Goal: Navigation & Orientation: Find specific page/section

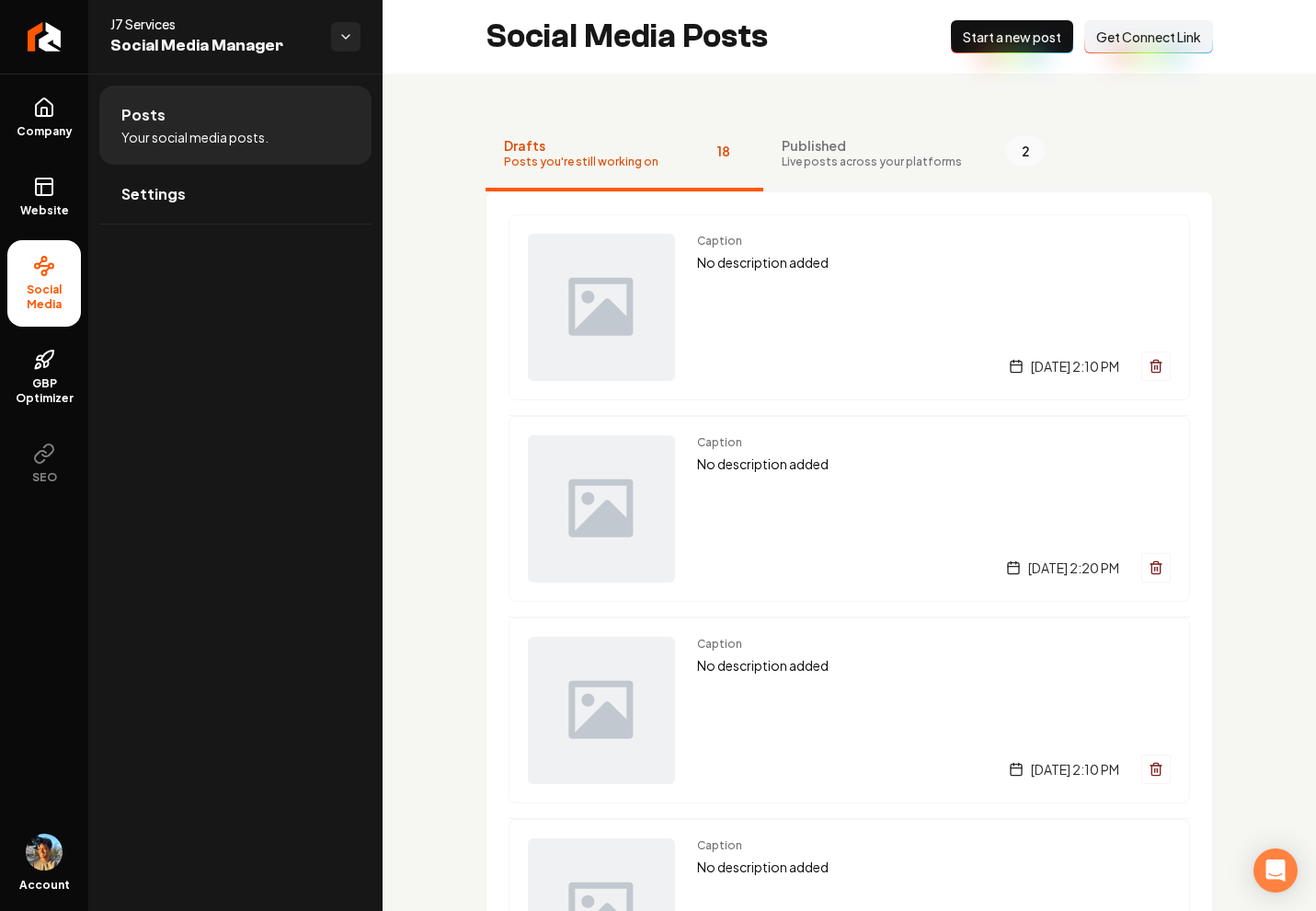
click at [640, 165] on span "Posts you're still working on" at bounding box center [581, 161] width 154 height 14
click at [355, 41] on html "Company Website Social Media GBP Optimizer SEO Account J7 Services Social Media…" at bounding box center [658, 456] width 1316 height 911
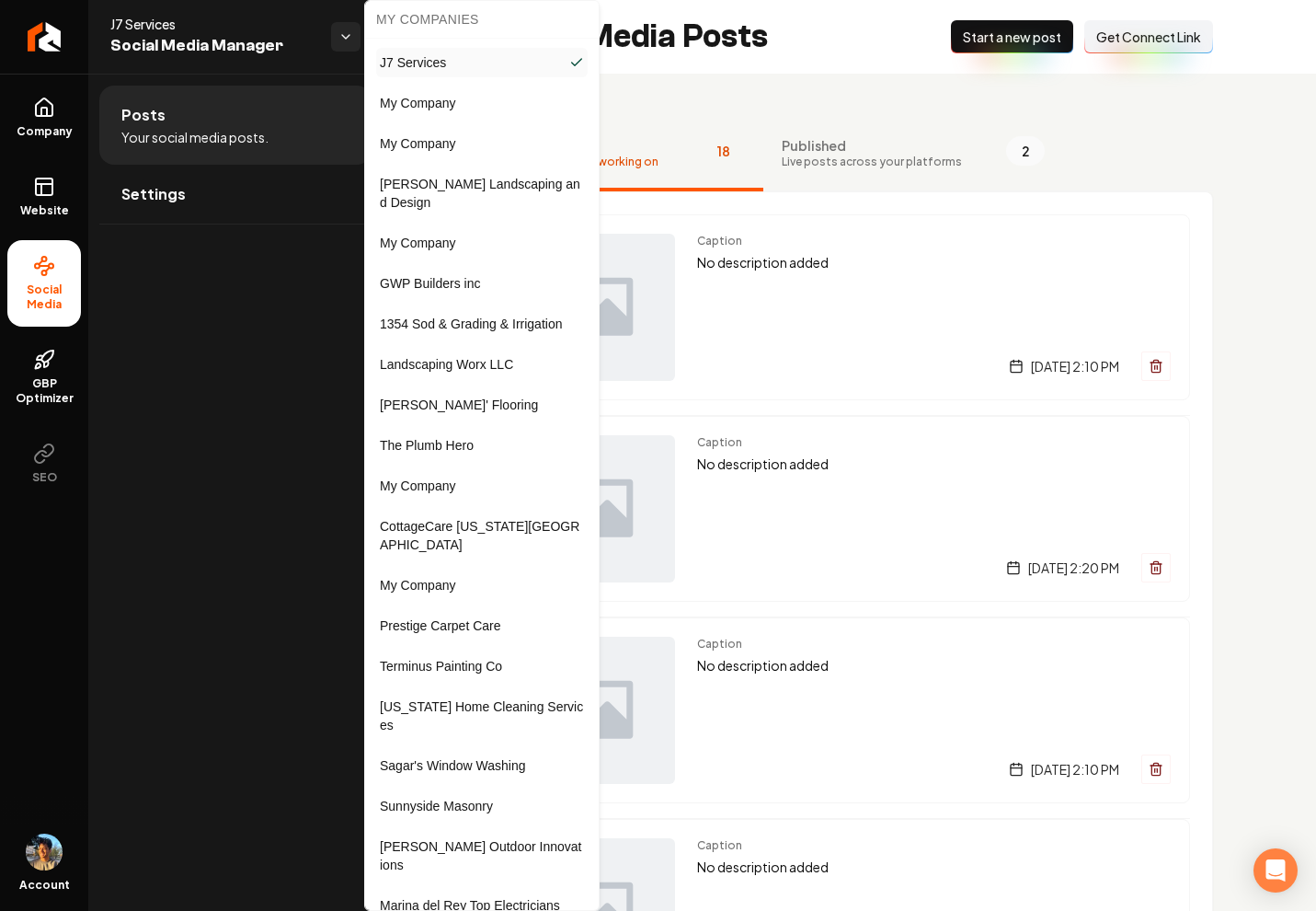
click at [343, 30] on html "Company Website Social Media GBP Optimizer SEO Account J7 Services Social Media…" at bounding box center [658, 456] width 1316 height 911
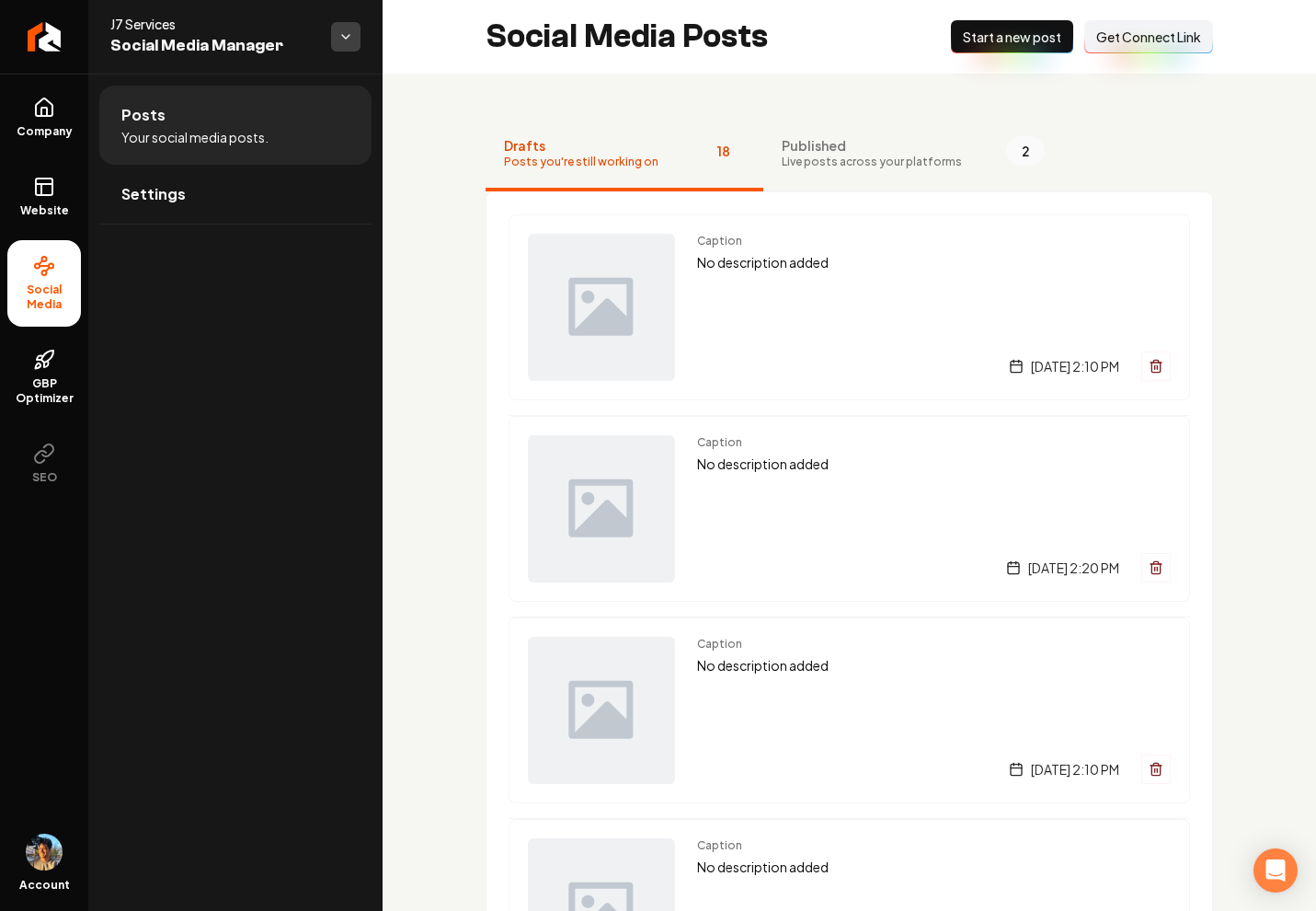
click at [343, 33] on html "Company Website Social Media GBP Optimizer SEO Account J7 Services Social Media…" at bounding box center [658, 456] width 1316 height 911
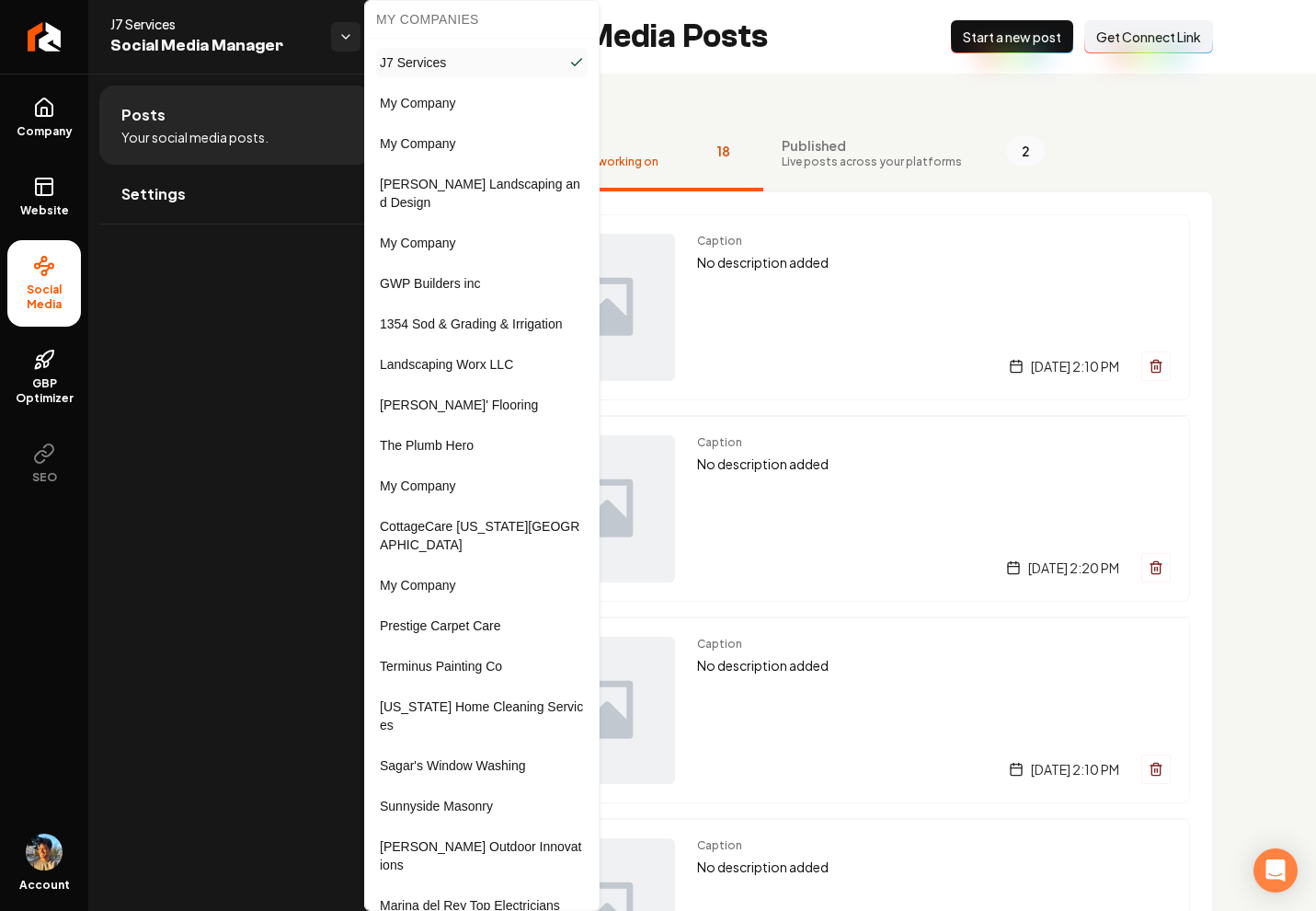
click at [345, 36] on html "Company Website Social Media GBP Optimizer SEO Account J7 Services Social Media…" at bounding box center [658, 456] width 1316 height 911
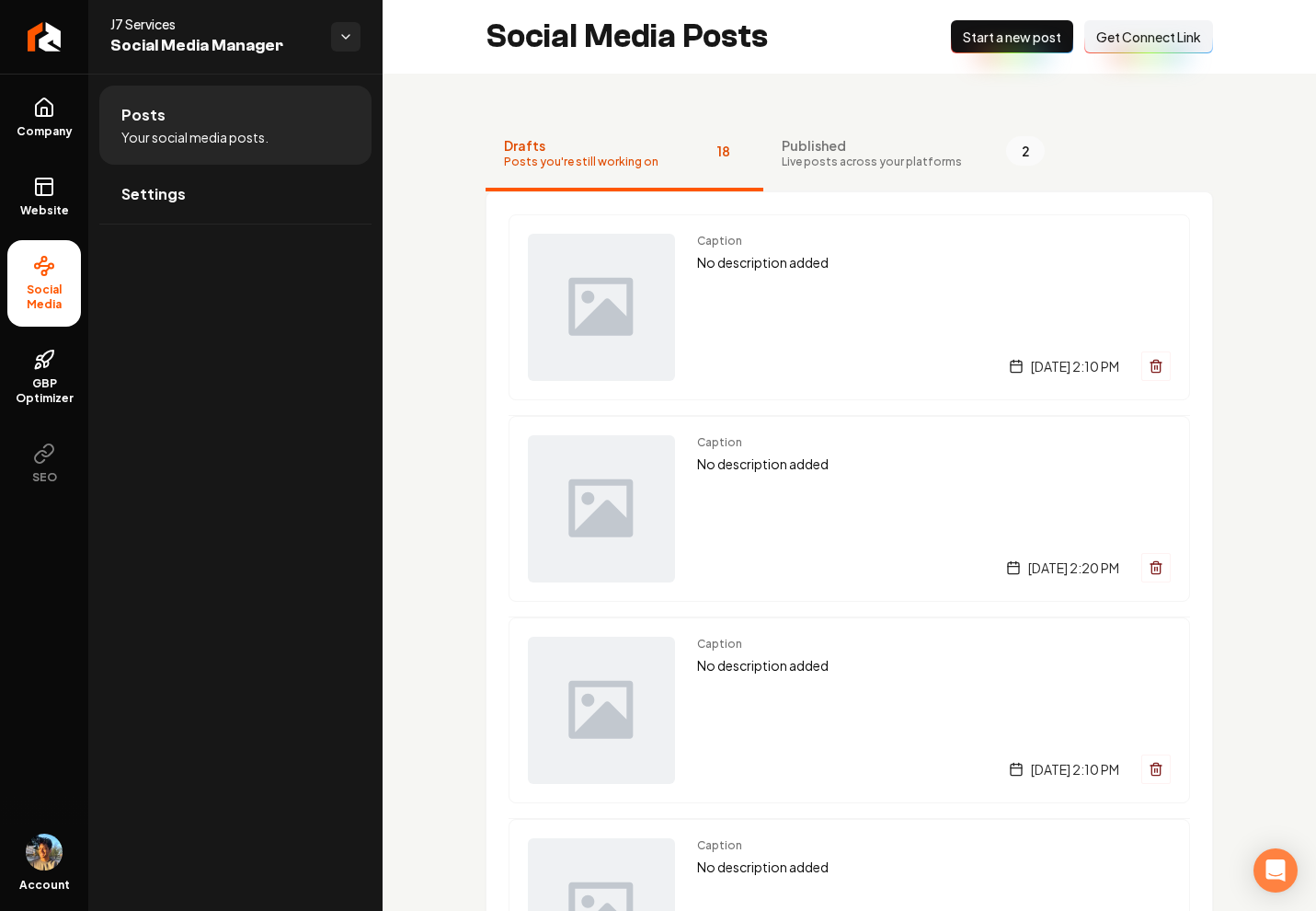
click at [550, 181] on button "Drafts Posts you're still working on 18" at bounding box center [625, 154] width 278 height 73
click at [870, 176] on button "Published Live posts across your platforms 2" at bounding box center [913, 154] width 300 height 73
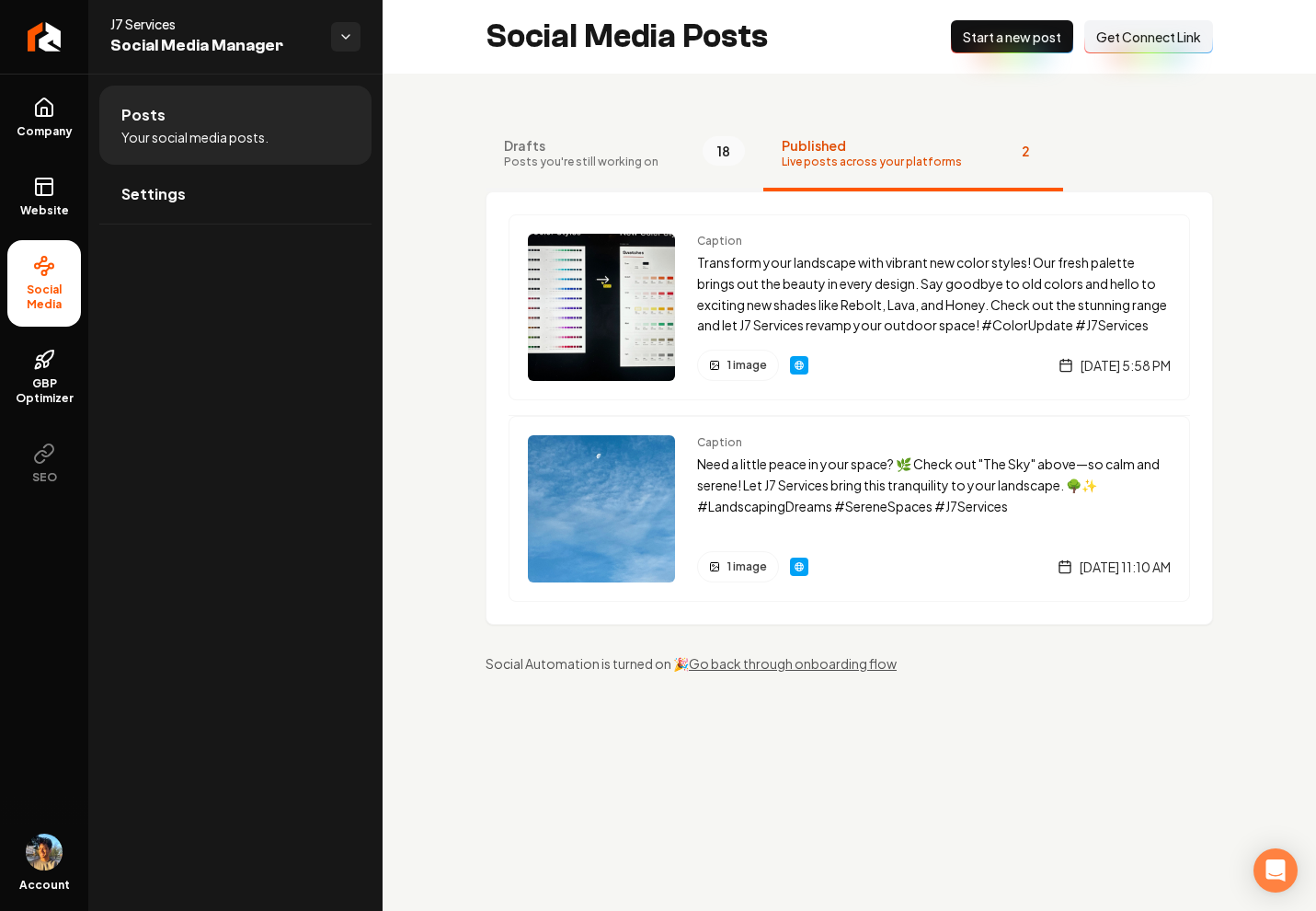
click at [684, 158] on button "Drafts Posts you're still working on 18" at bounding box center [625, 154] width 278 height 73
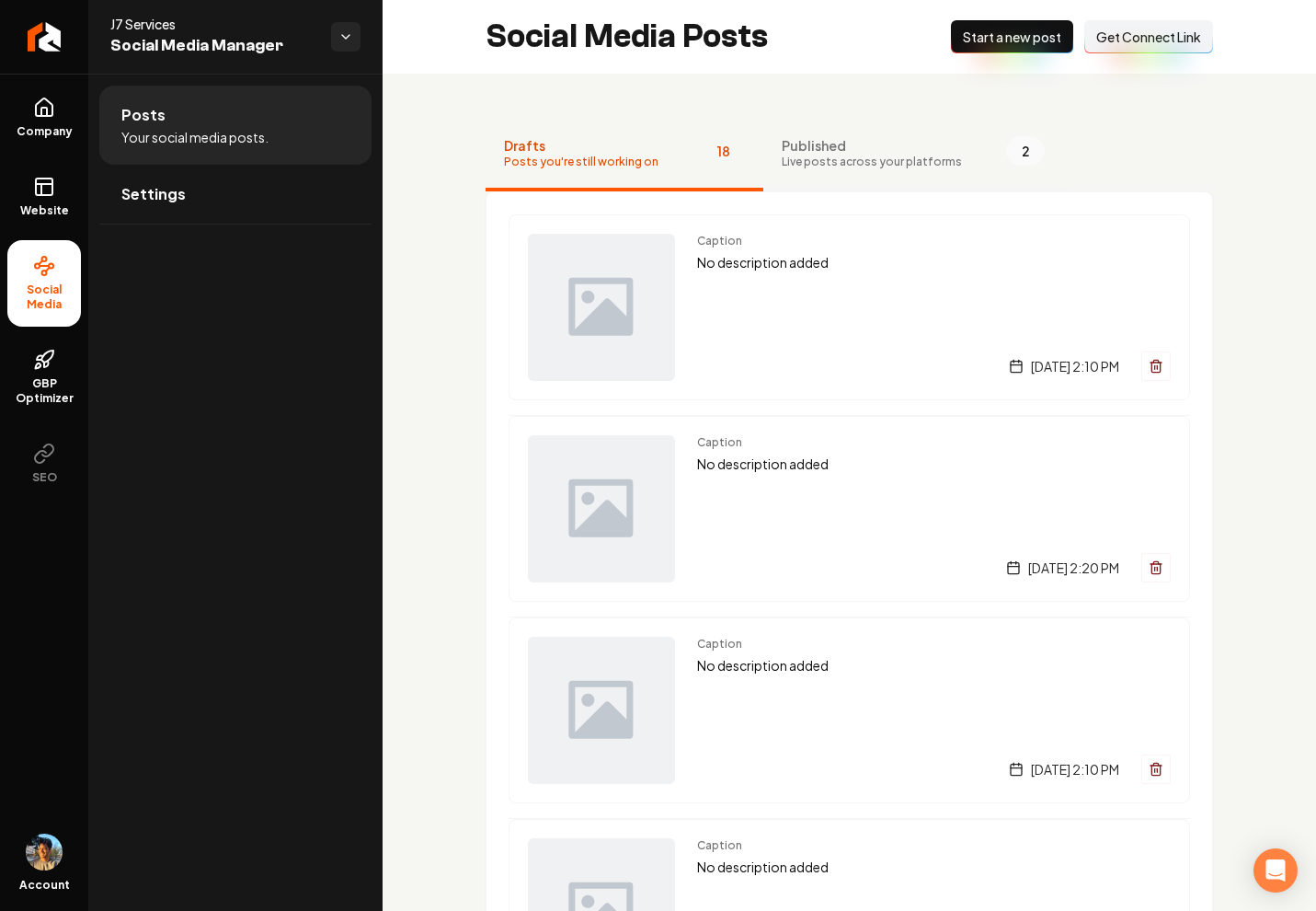
click at [893, 125] on button "Published Live posts across your platforms 2" at bounding box center [913, 154] width 300 height 73
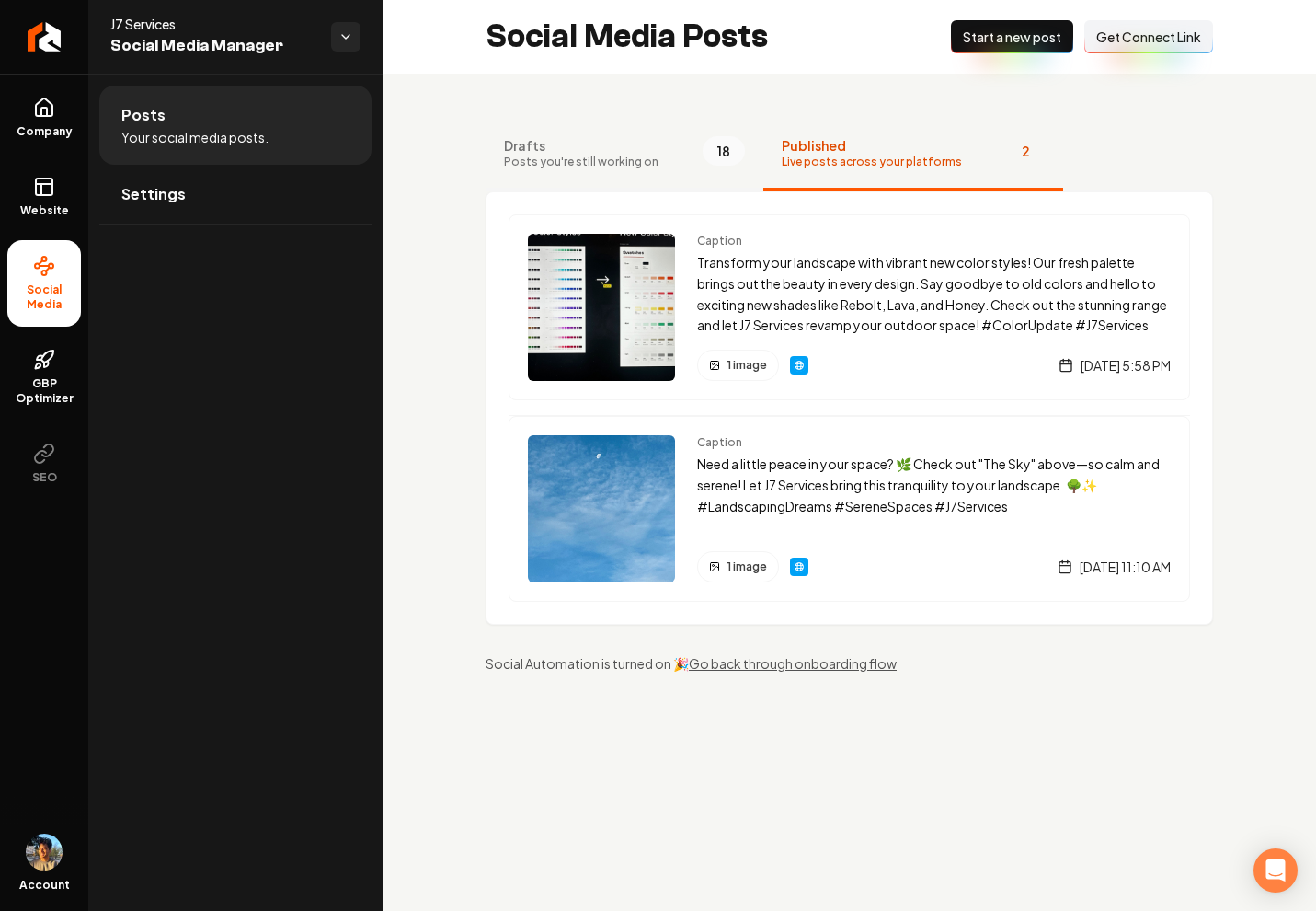
click at [632, 151] on span "Drafts" at bounding box center [581, 145] width 154 height 18
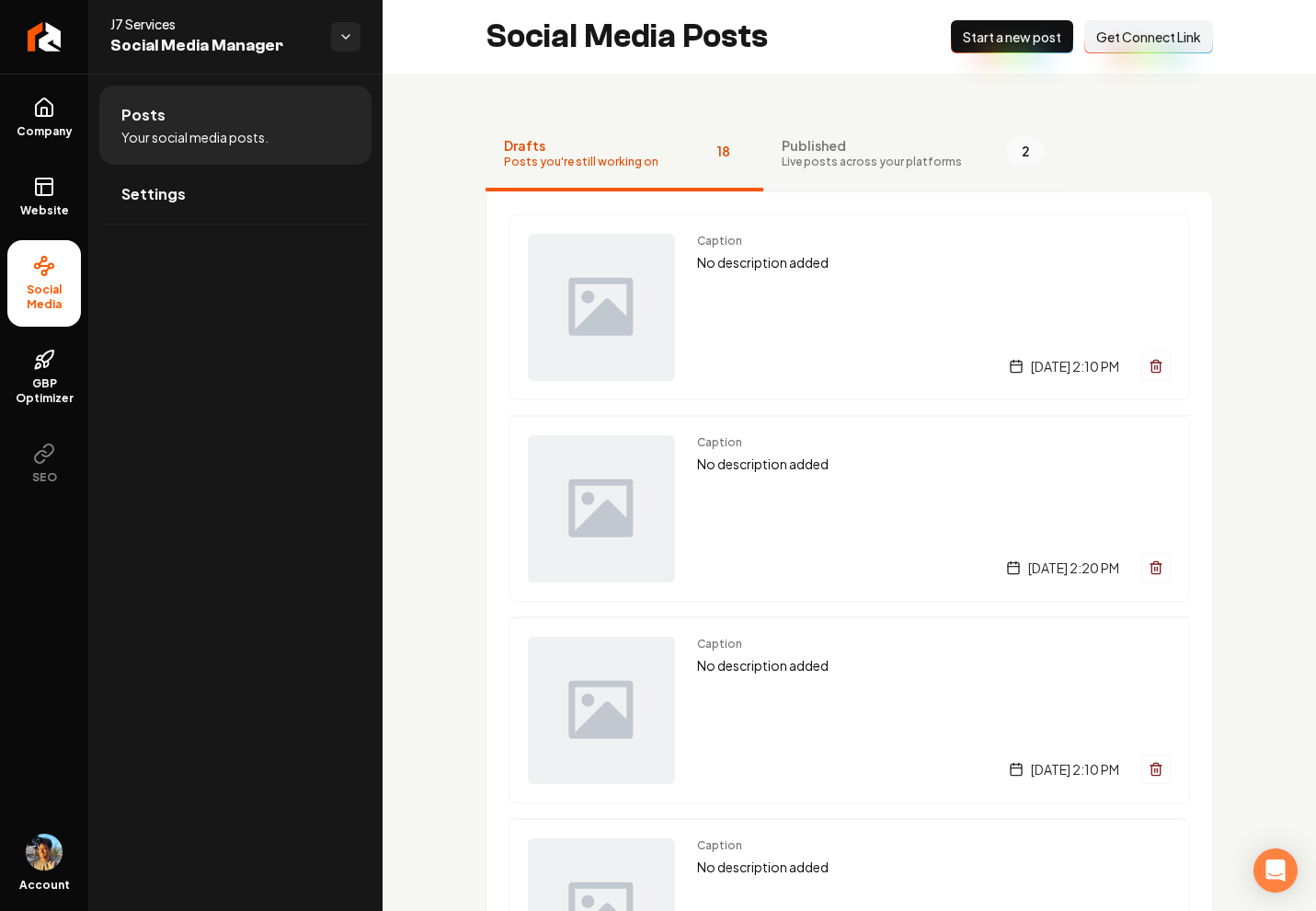
click at [814, 164] on span "Live posts across your platforms" at bounding box center [872, 161] width 180 height 14
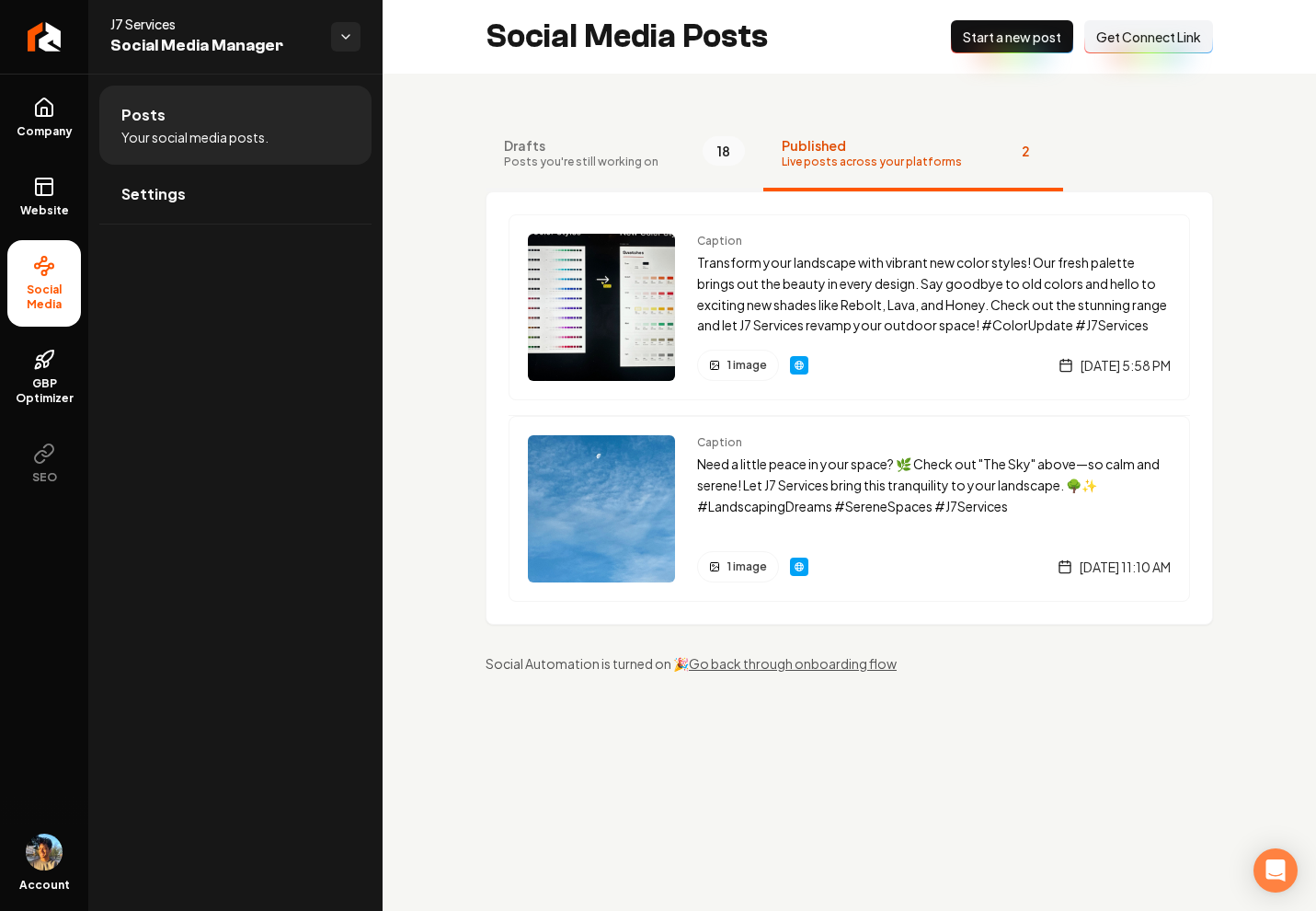
click at [646, 162] on span "Posts you're still working on" at bounding box center [581, 161] width 154 height 14
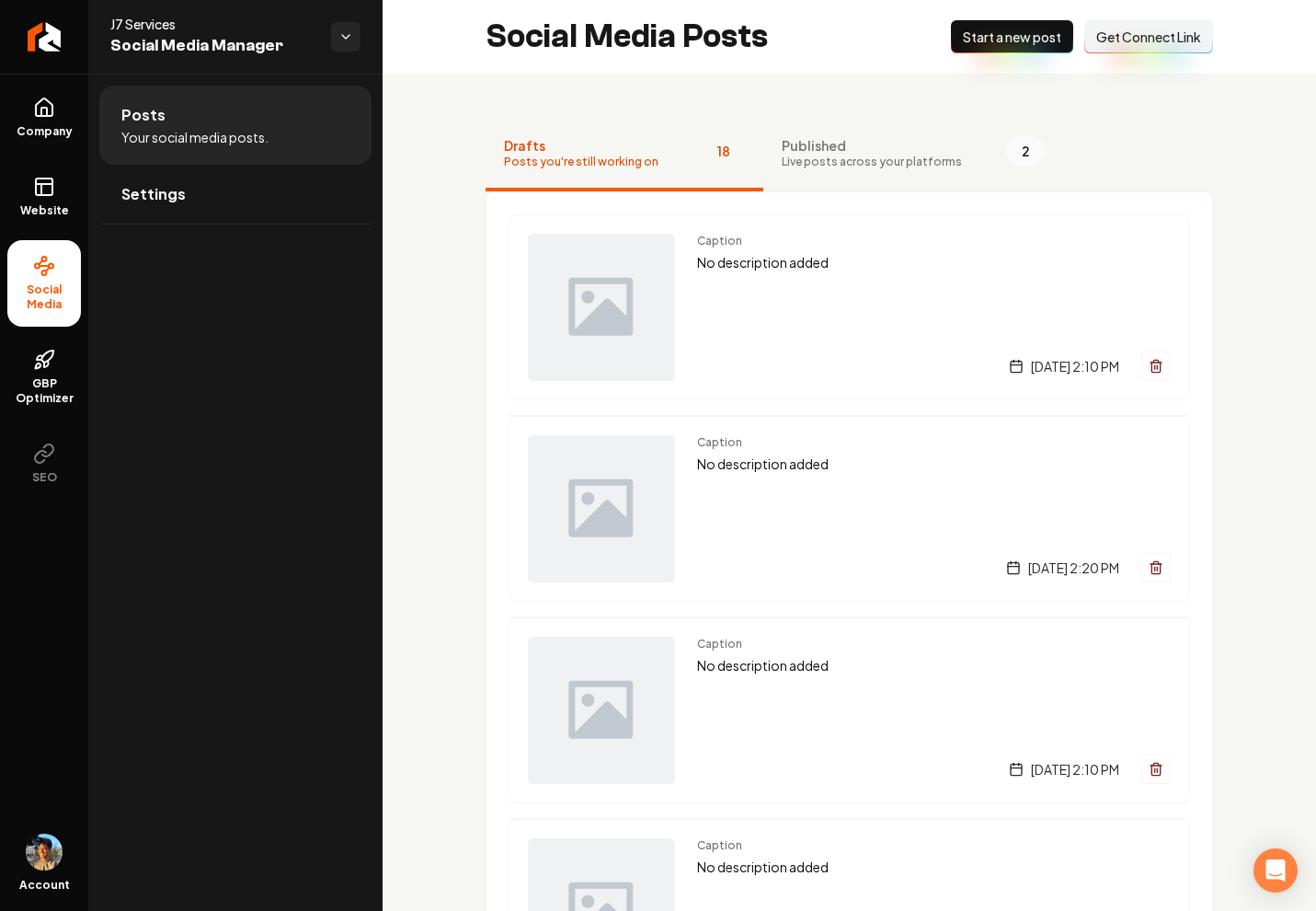
click at [791, 151] on span "Published" at bounding box center [872, 145] width 180 height 18
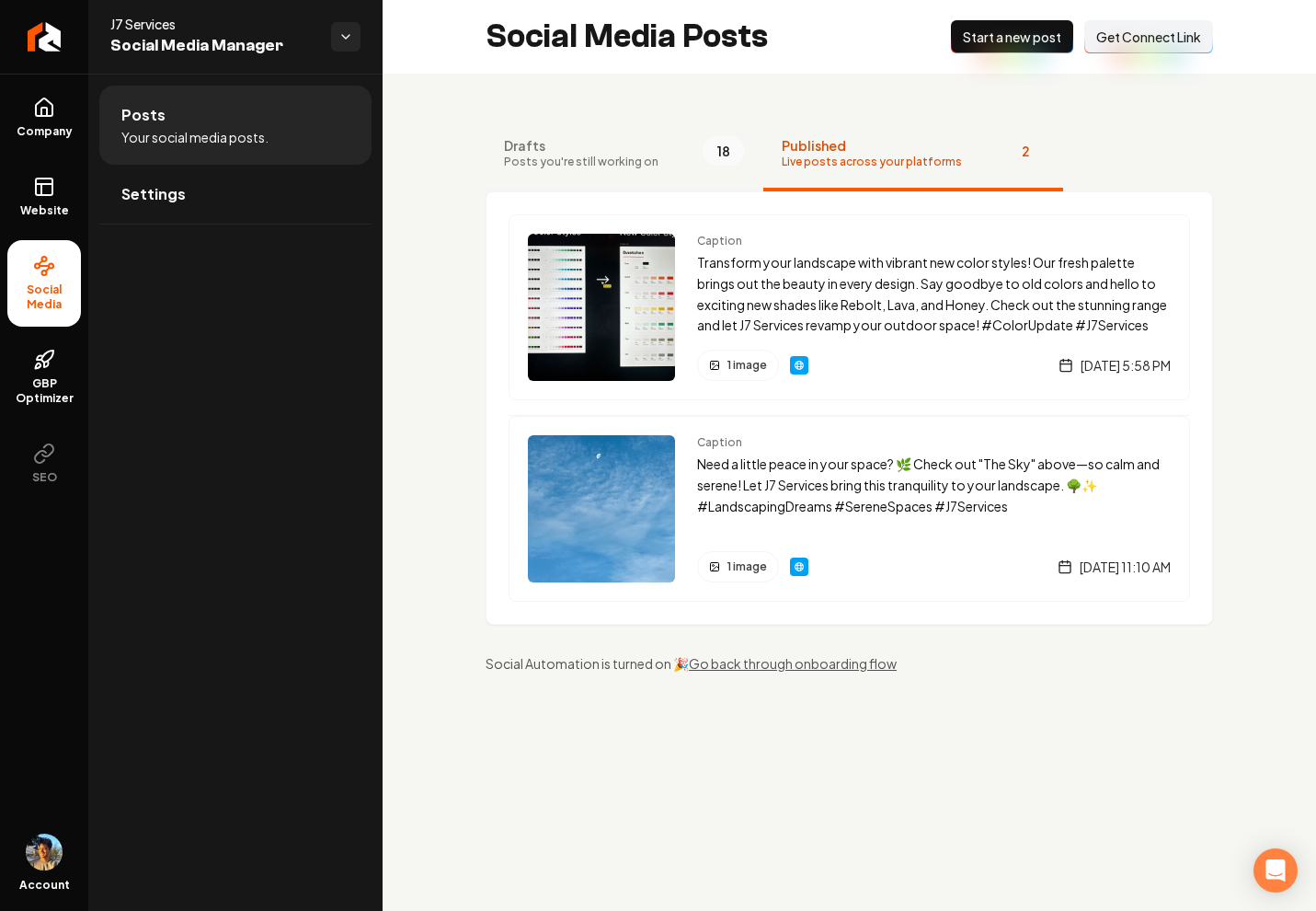
click at [658, 157] on button "Drafts Posts you're still working on 18" at bounding box center [625, 154] width 278 height 73
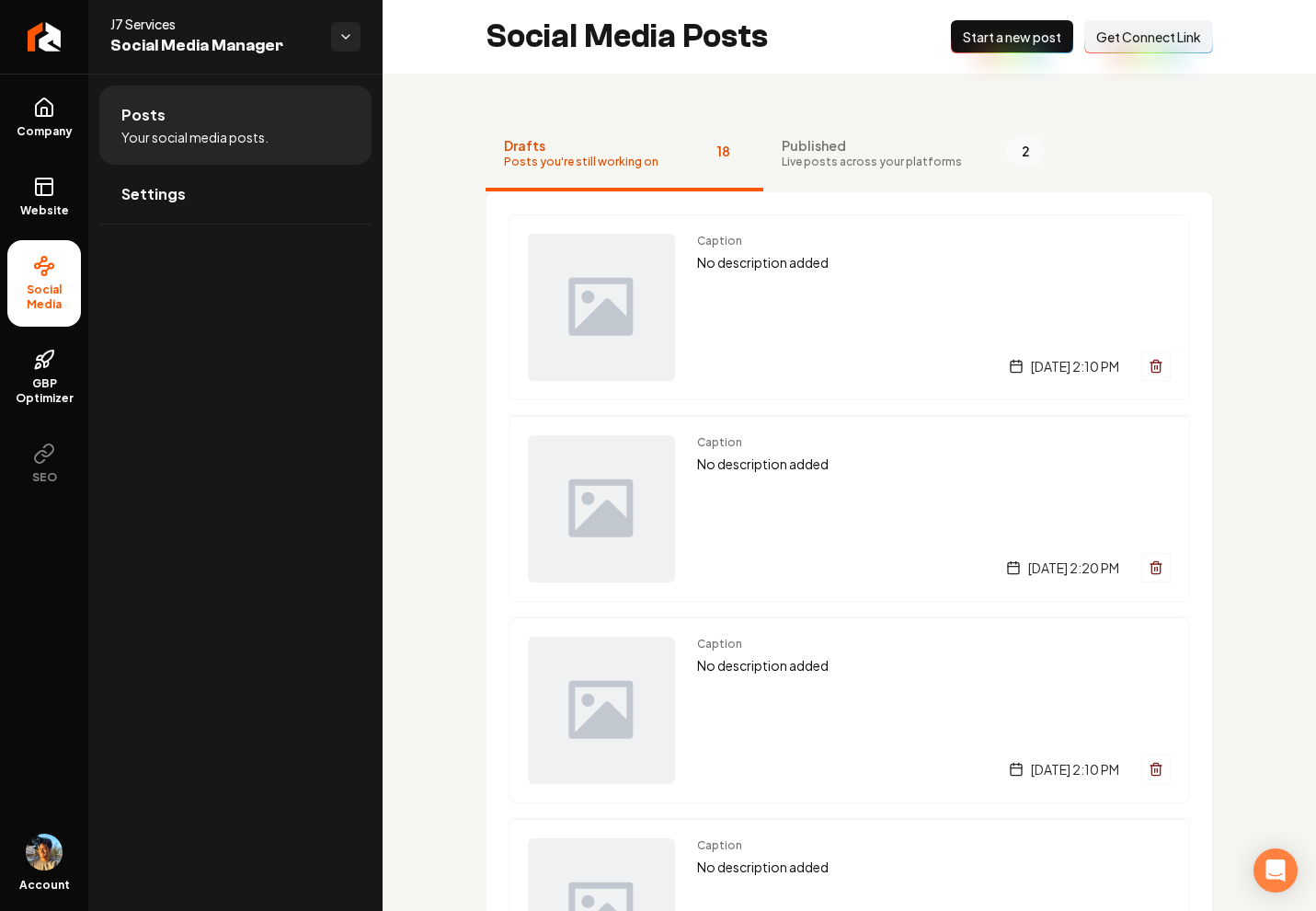
click at [628, 148] on span "Drafts" at bounding box center [581, 145] width 154 height 18
click at [70, 130] on span "Company" at bounding box center [45, 131] width 71 height 14
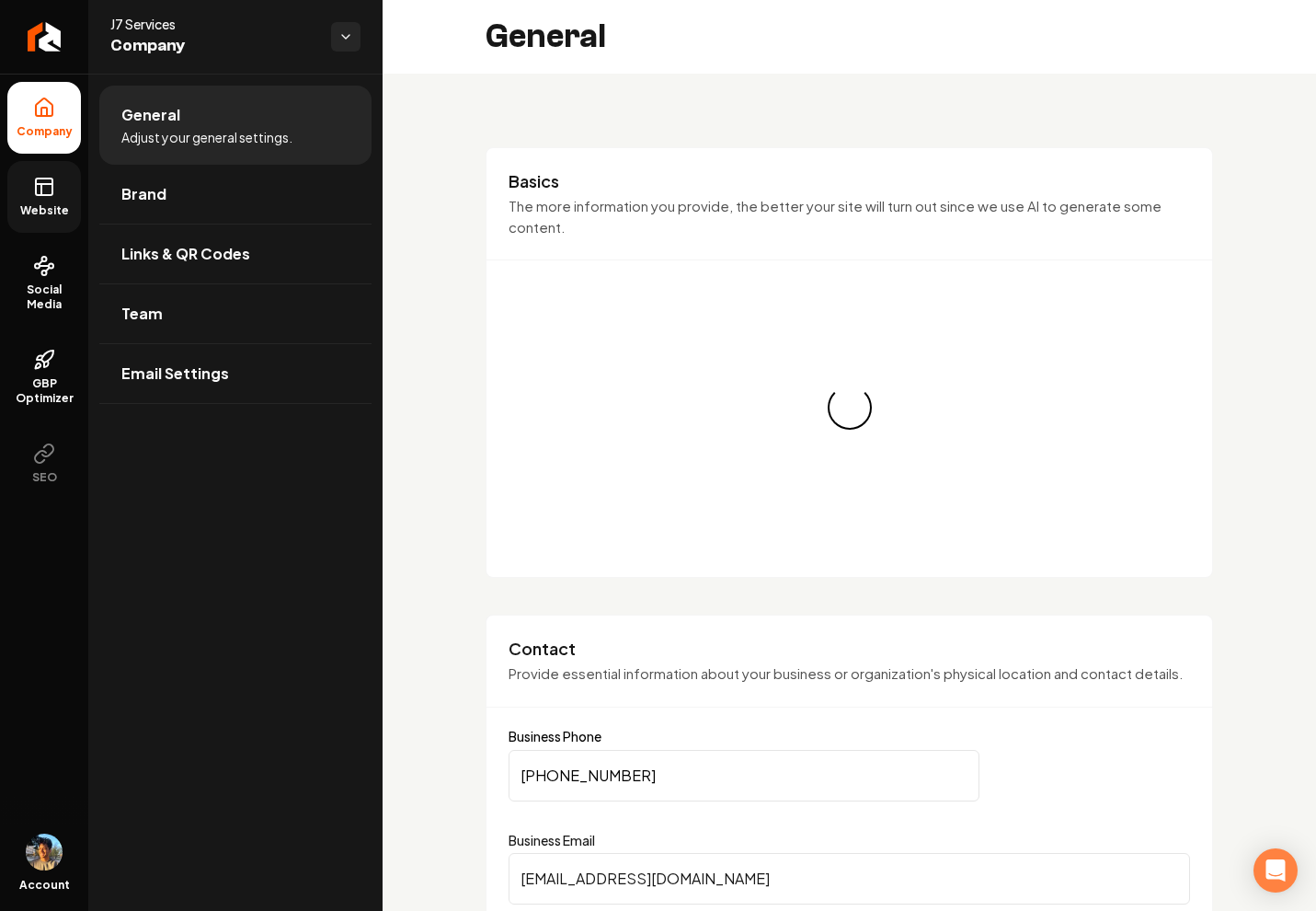
click at [58, 194] on link "Website" at bounding box center [44, 196] width 73 height 71
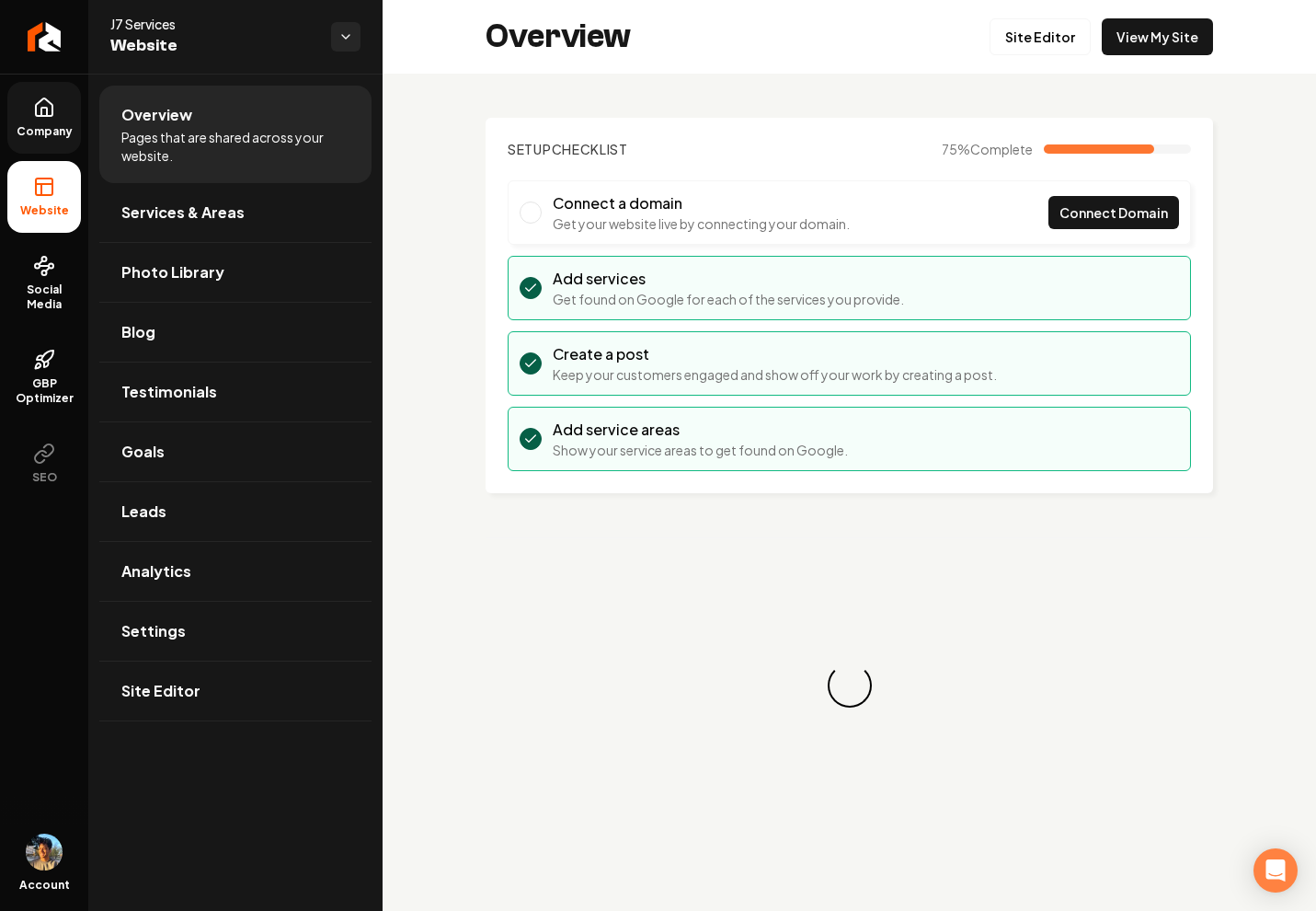
click at [63, 118] on link "Company" at bounding box center [44, 117] width 73 height 71
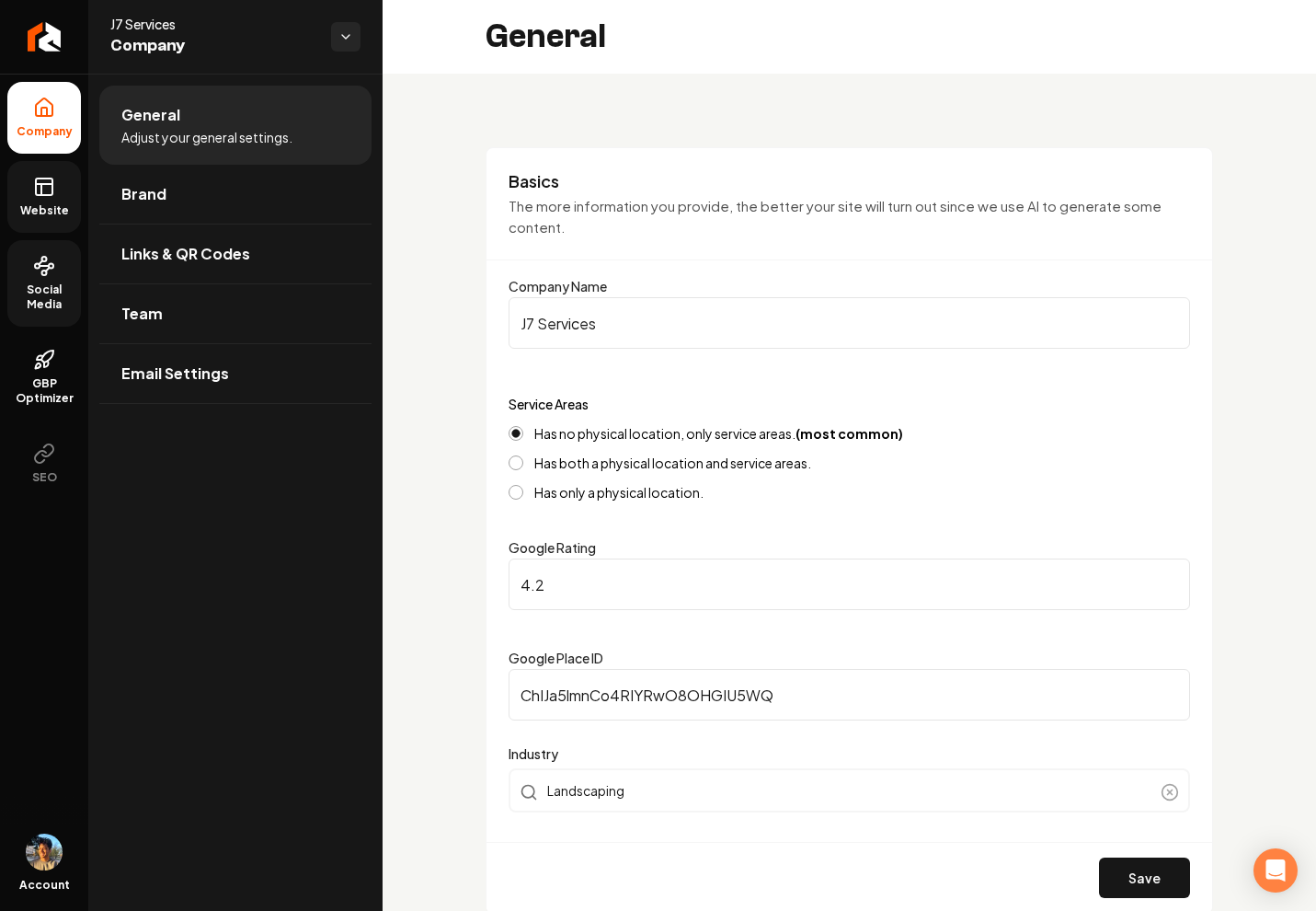
click at [60, 295] on span "Social Media" at bounding box center [44, 296] width 73 height 30
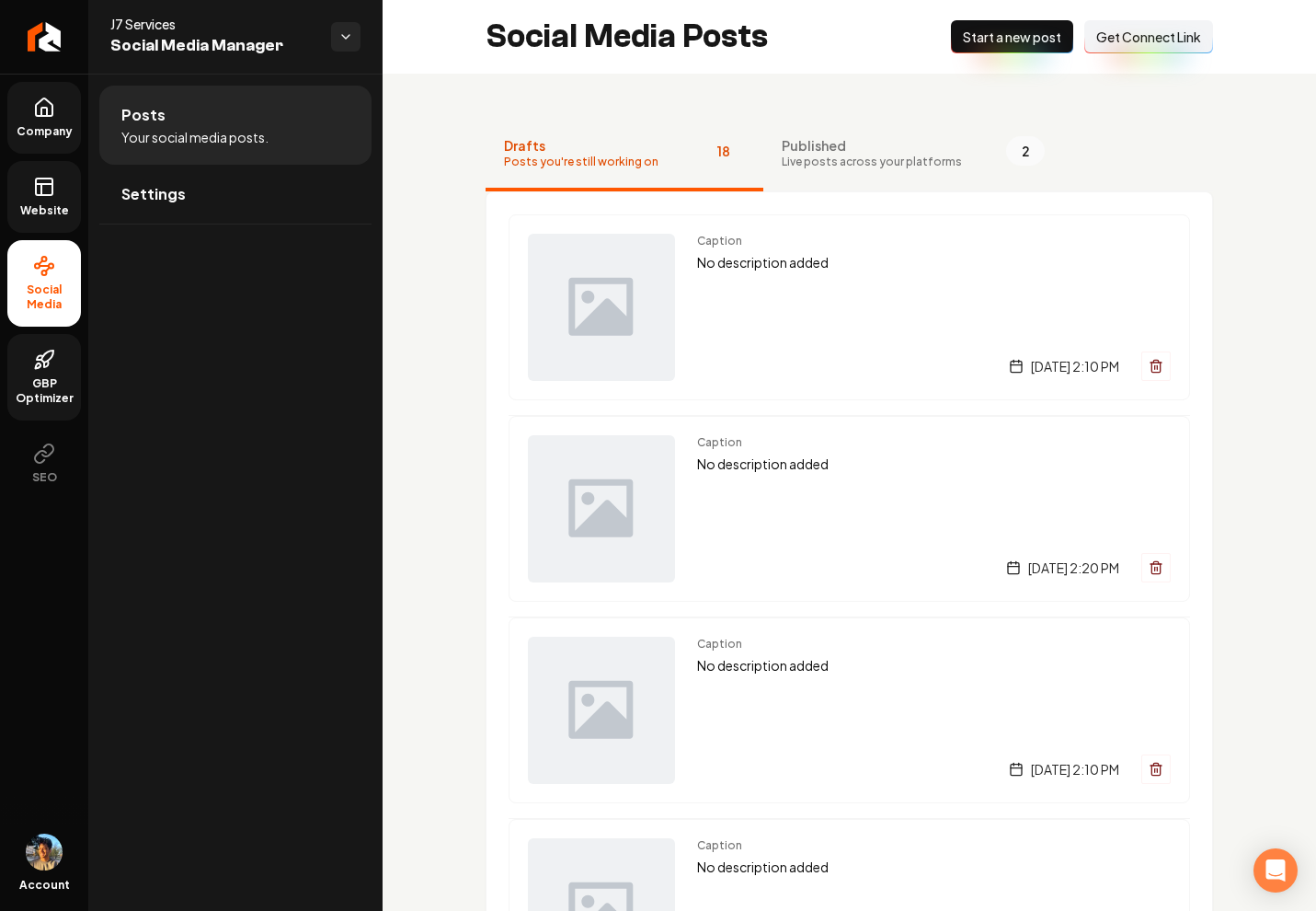
click at [50, 375] on link "GBP Optimizer" at bounding box center [44, 376] width 73 height 87
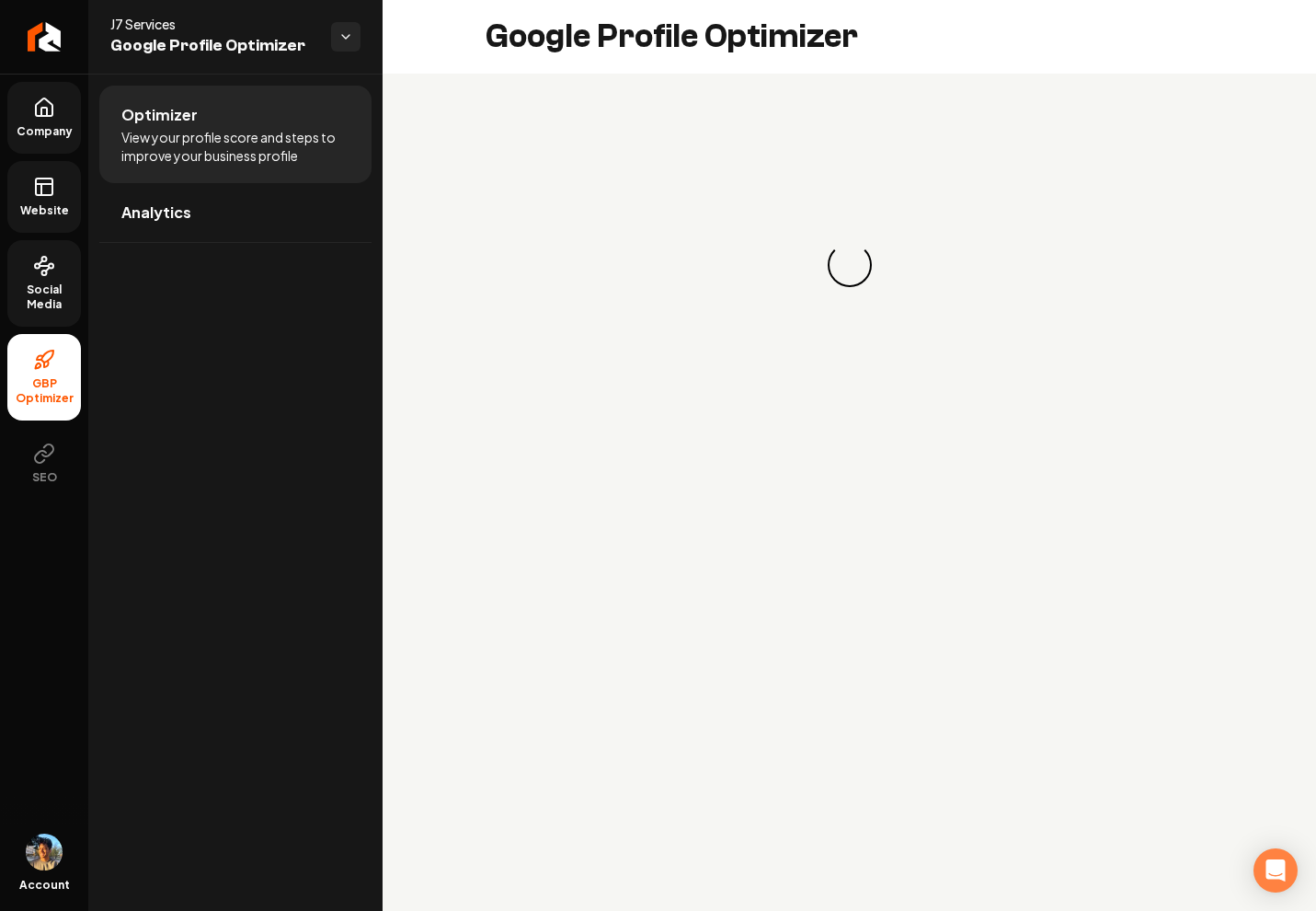
click at [39, 126] on span "Company" at bounding box center [45, 131] width 71 height 14
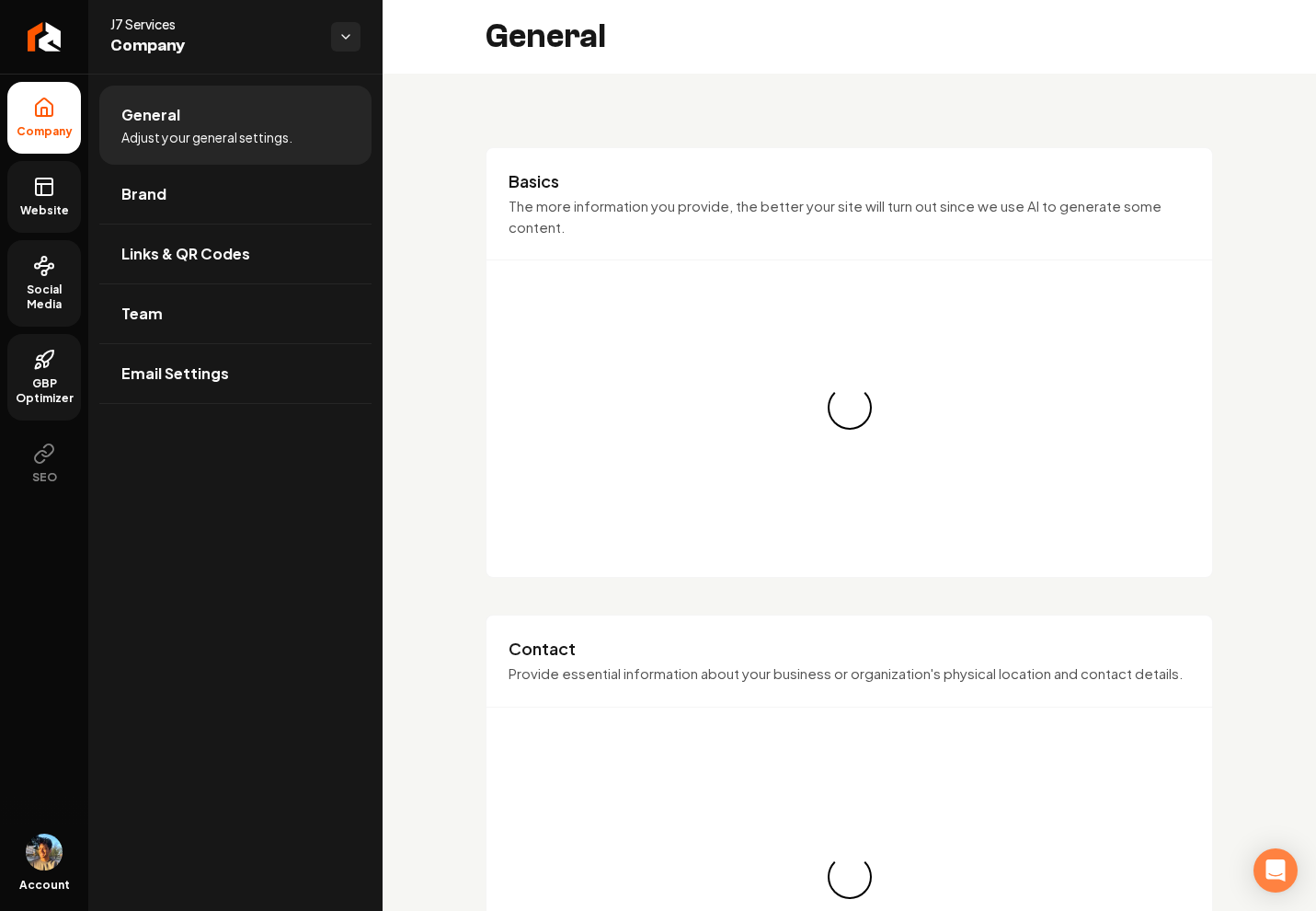
click at [67, 375] on link "GBP Optimizer" at bounding box center [44, 376] width 73 height 87
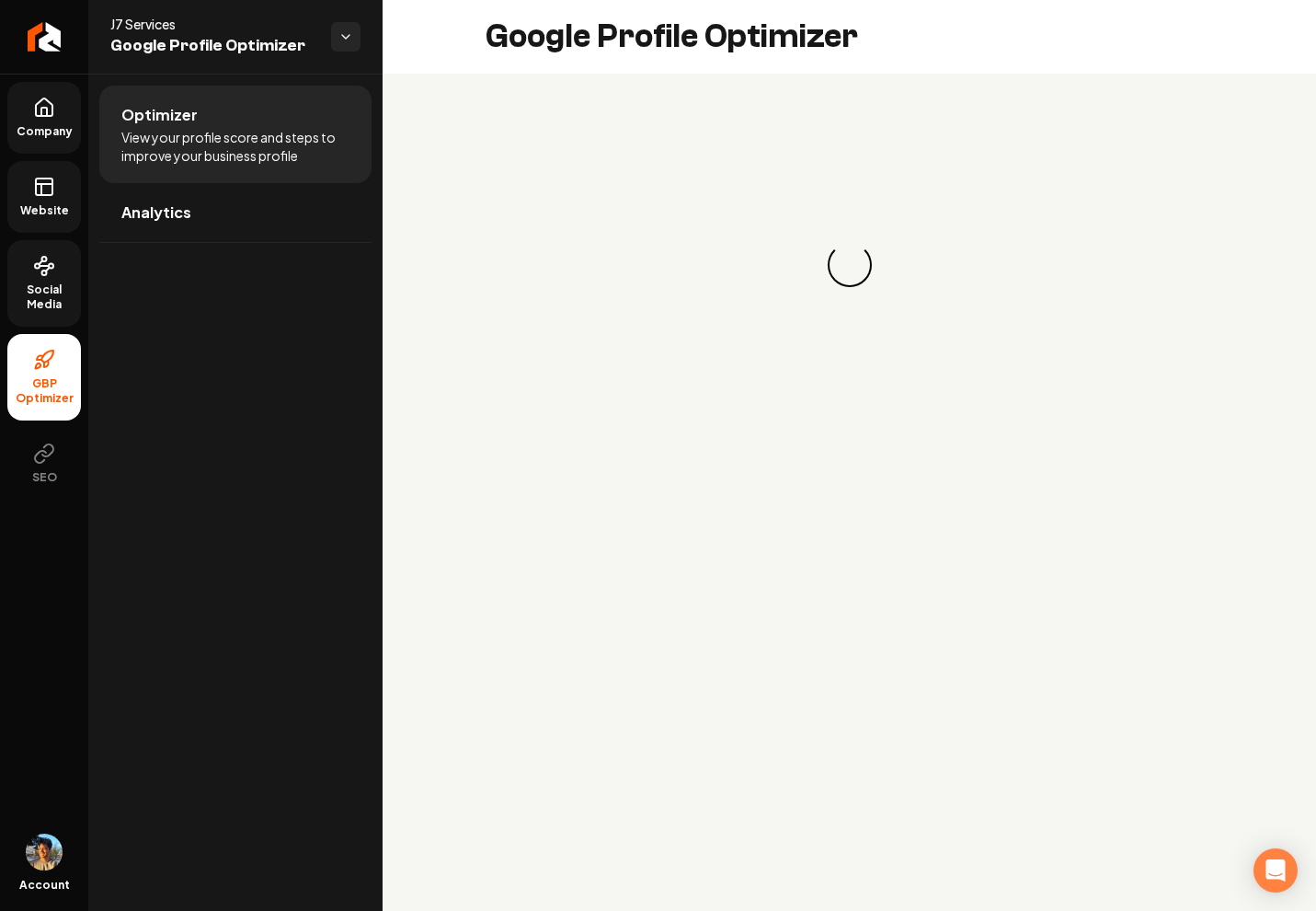
click at [52, 155] on ul "Company Website Social Media GBP Optimizer SEO" at bounding box center [44, 290] width 89 height 434
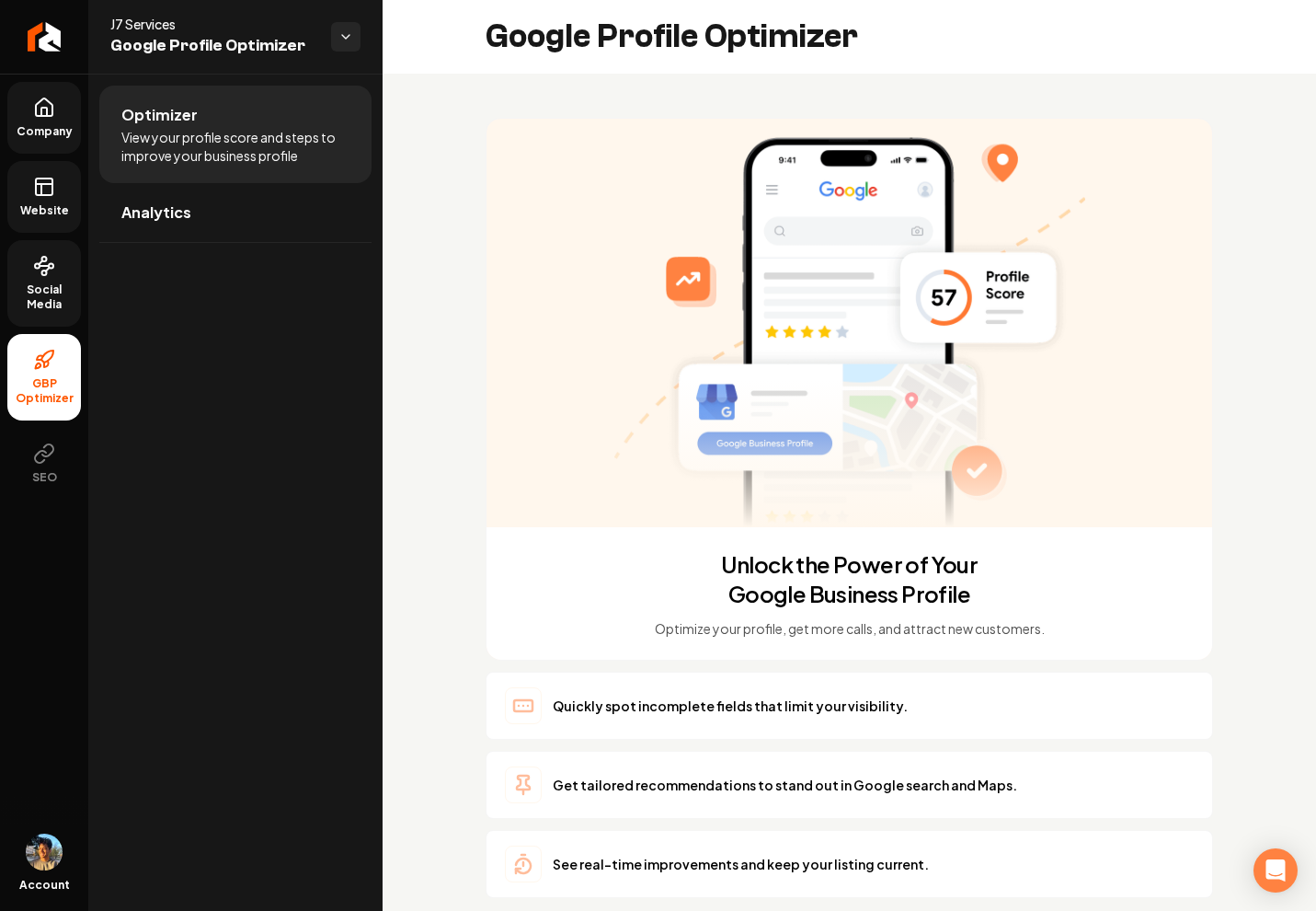
click at [60, 125] on span "Company" at bounding box center [45, 131] width 71 height 14
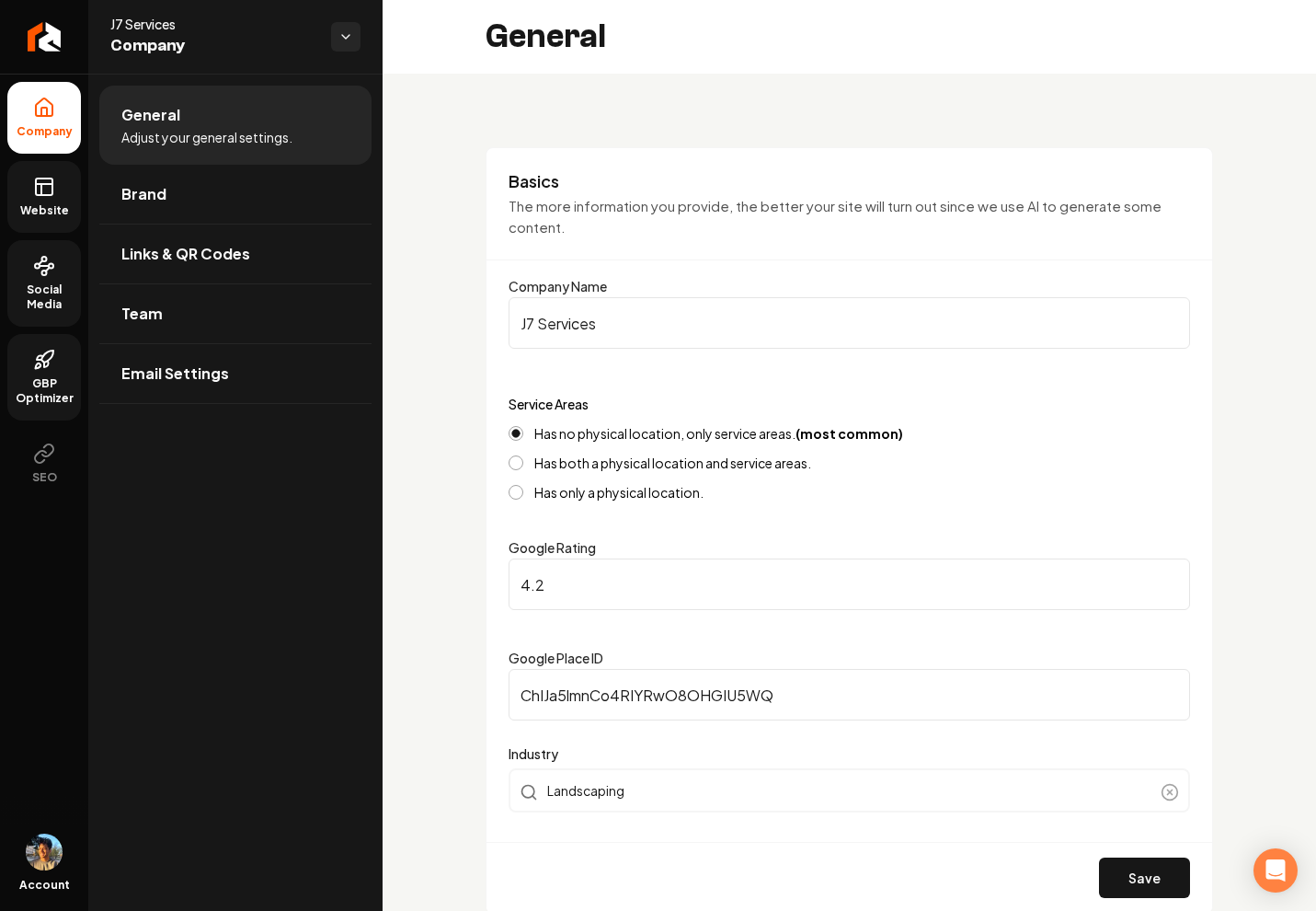
click at [57, 209] on span "Website" at bounding box center [45, 210] width 64 height 14
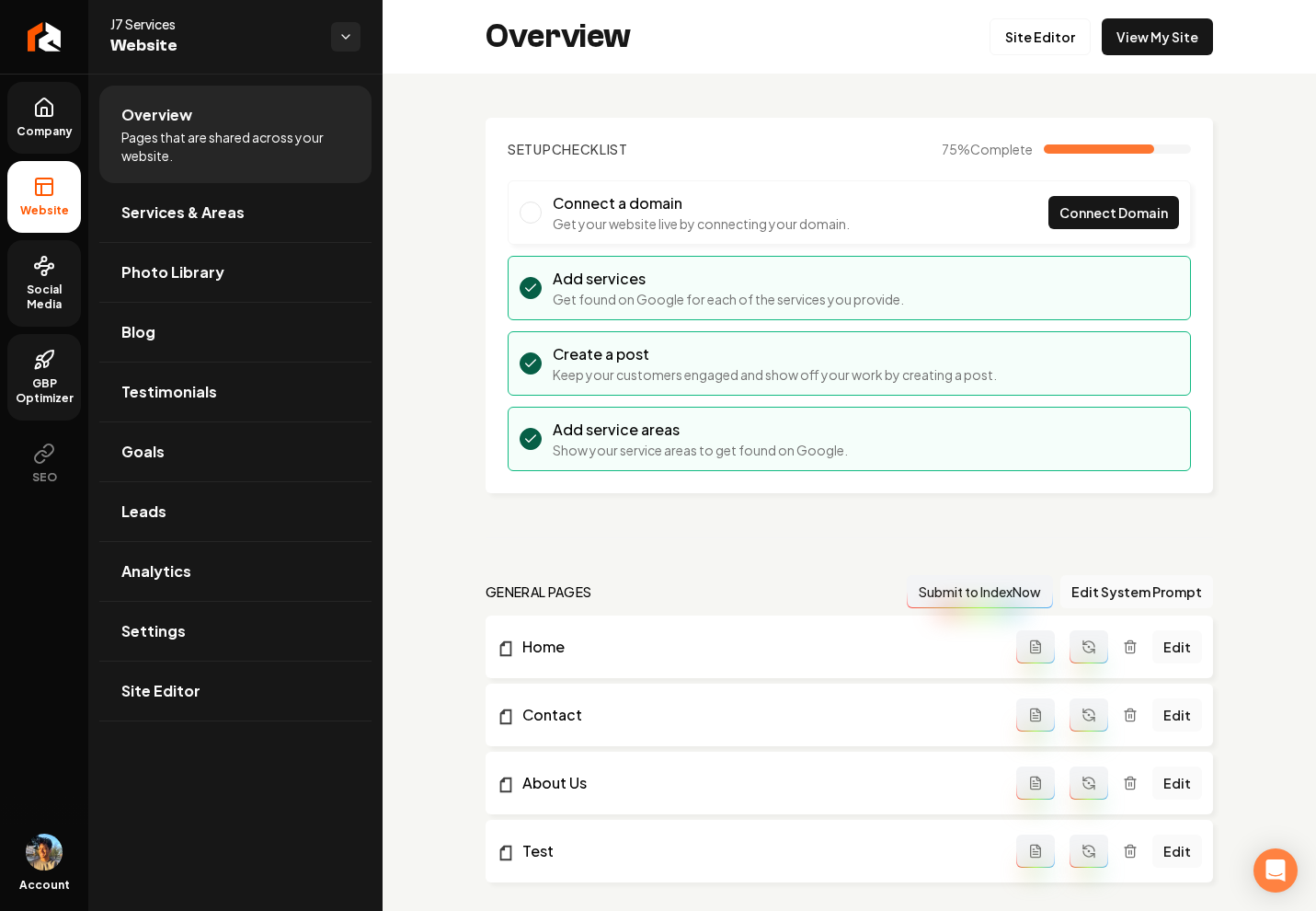
click at [65, 279] on link "Social Media" at bounding box center [44, 283] width 73 height 87
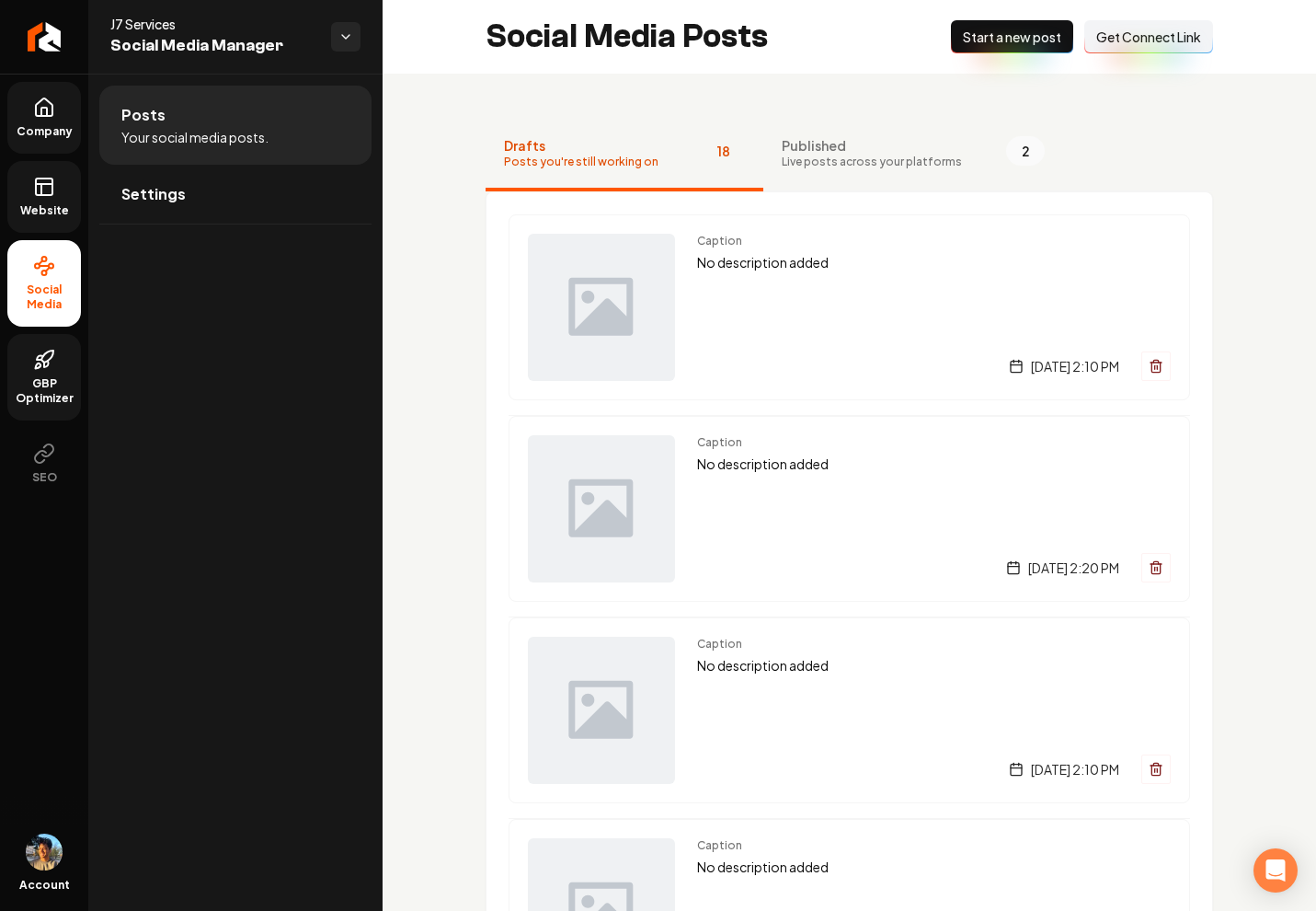
click at [52, 105] on icon at bounding box center [44, 107] width 16 height 17
